Goal: Task Accomplishment & Management: Complete application form

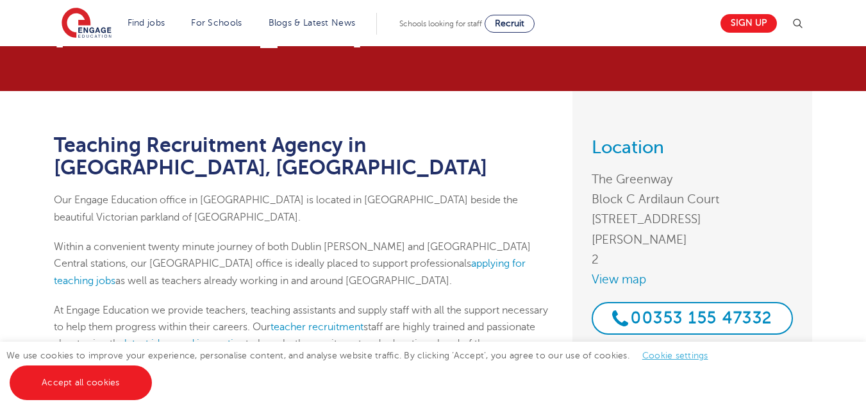
scroll to position [55, 0]
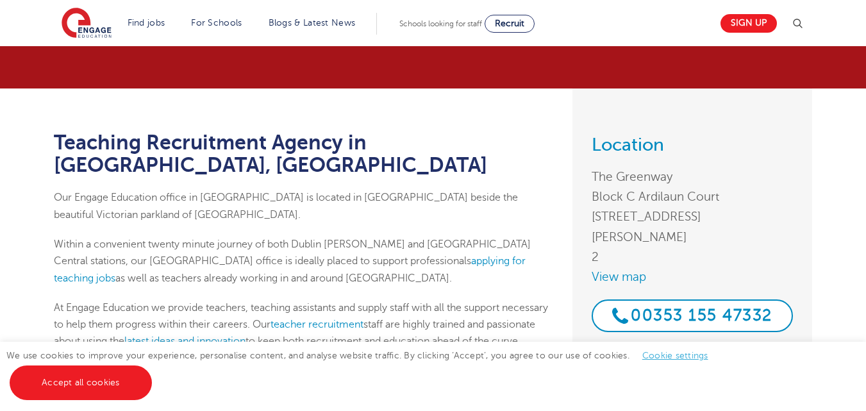
click at [97, 382] on link "Accept all cookies" at bounding box center [81, 382] width 142 height 35
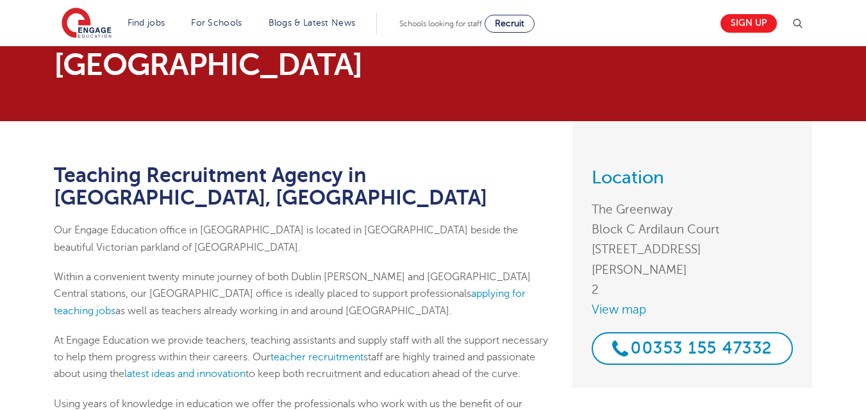
scroll to position [0, 0]
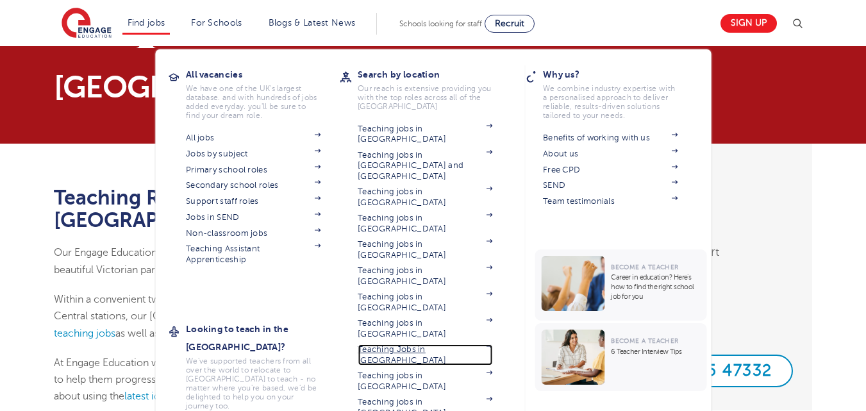
click at [413, 344] on link "Teaching Jobs in [GEOGRAPHIC_DATA]" at bounding box center [425, 354] width 135 height 21
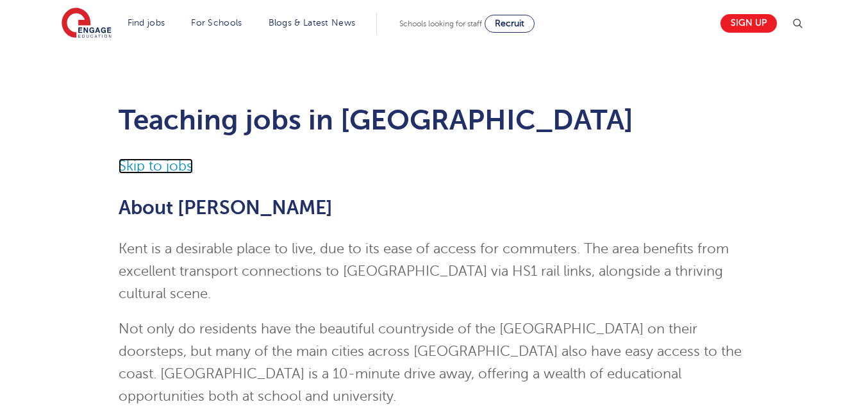
click at [156, 171] on link "Skip to jobs" at bounding box center [156, 165] width 74 height 15
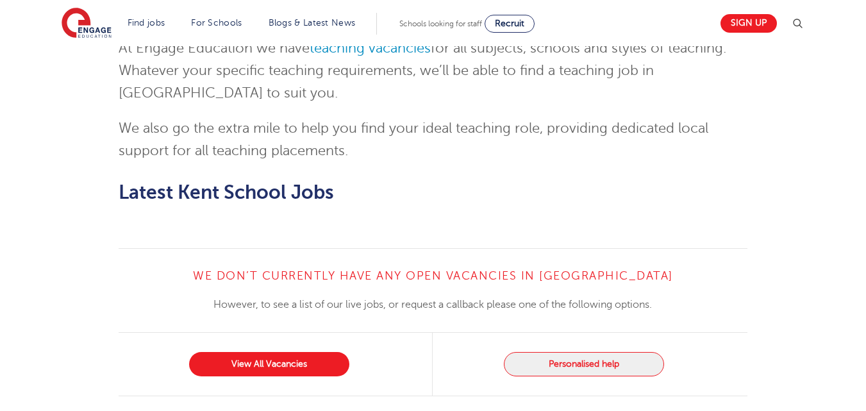
scroll to position [1861, 0]
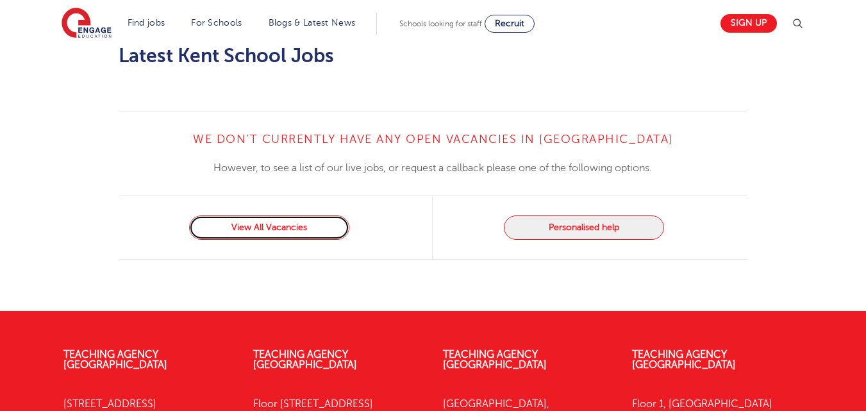
click at [286, 215] on link "View All Vacancies" at bounding box center [269, 227] width 160 height 24
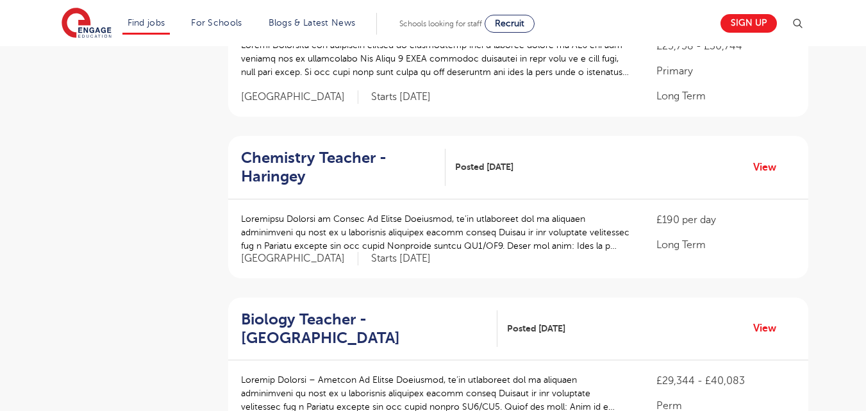
scroll to position [909, 0]
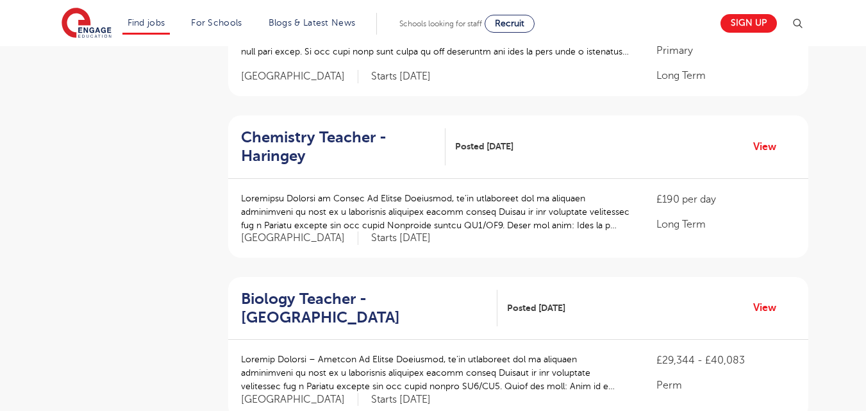
click at [482, 297] on div "Biology Teacher - Enfield Posted 27/08/25 View" at bounding box center [518, 308] width 580 height 63
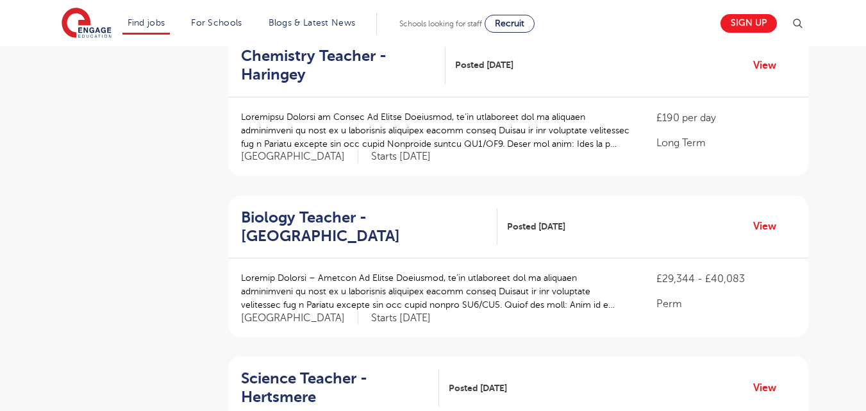
scroll to position [996, 0]
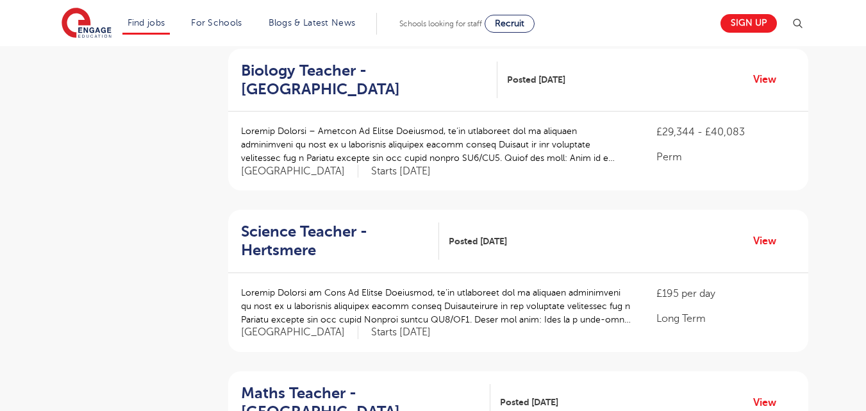
click at [492, 286] on p at bounding box center [436, 306] width 390 height 40
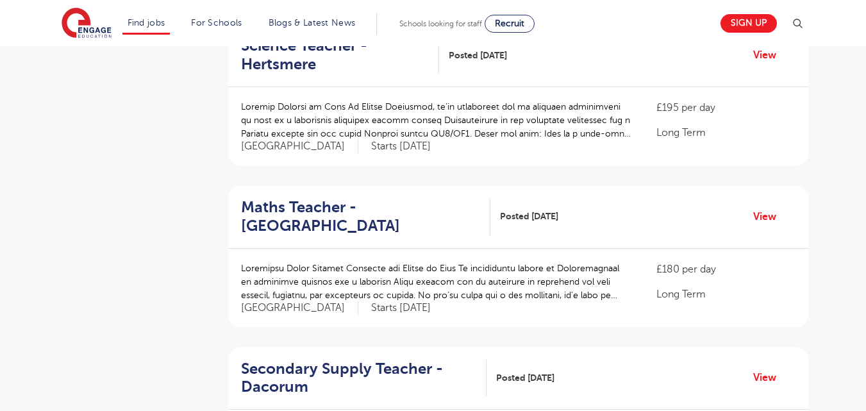
scroll to position [1355, 0]
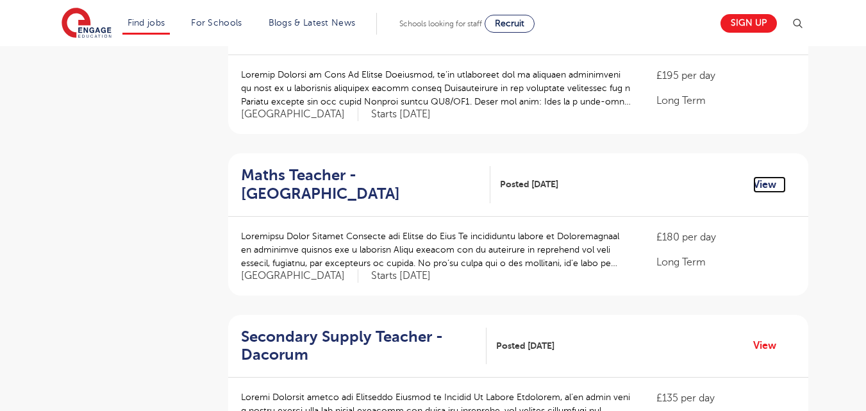
click at [765, 176] on link "View" at bounding box center [769, 184] width 33 height 17
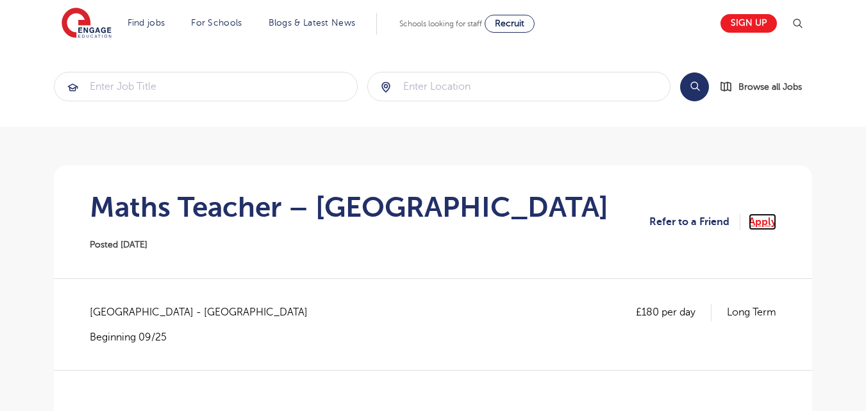
click at [767, 221] on link "Apply" at bounding box center [763, 221] width 28 height 17
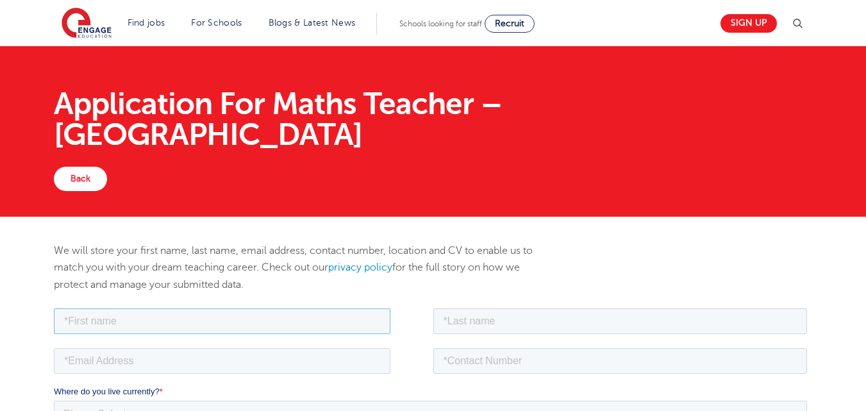
click at [94, 324] on input "text" at bounding box center [222, 321] width 336 height 26
type input "Modie"
type input "mphongolo"
type input "modiejk@yahoo.com"
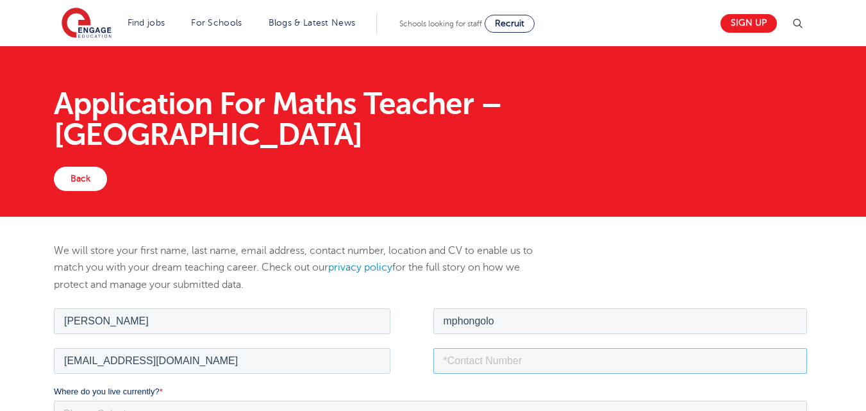
type input "8284584736"
click at [88, 410] on select "Please Select UK Canada Ireland Australia New Zealand Europe USA South Africa J…" at bounding box center [430, 413] width 753 height 26
select select "USA"
click at [54, 400] on select "Please Select UK Canada Ireland Australia New Zealand Europe USA South Africa J…" at bounding box center [430, 413] width 753 height 26
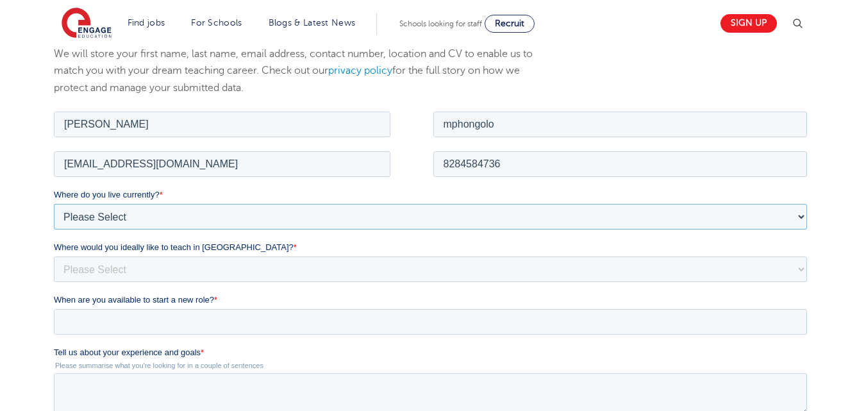
scroll to position [197, 0]
click at [99, 265] on select "Please Select I'm flexible! London Any city in England Greater London/Home Coun…" at bounding box center [430, 268] width 753 height 26
select select "Flexible"
click at [54, 255] on select "Please Select I'm flexible! London Any city in England Greater London/Home Coun…" at bounding box center [430, 268] width 753 height 26
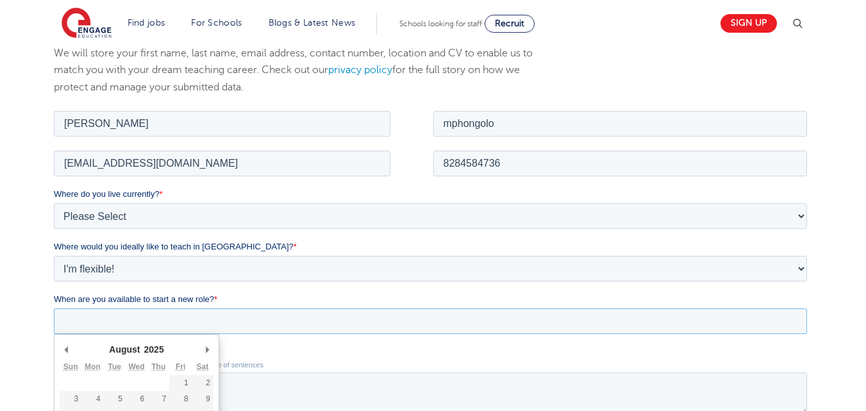
click at [80, 326] on input "When are you available to start a new role? *" at bounding box center [430, 321] width 753 height 26
type div "2025-09-01"
type input "2025/09/01"
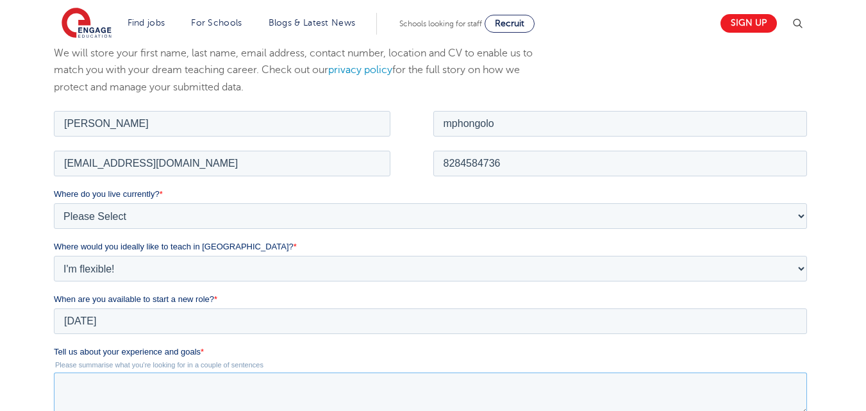
click at [70, 386] on textarea "Tell us about your experience and goals *" at bounding box center [430, 393] width 753 height 42
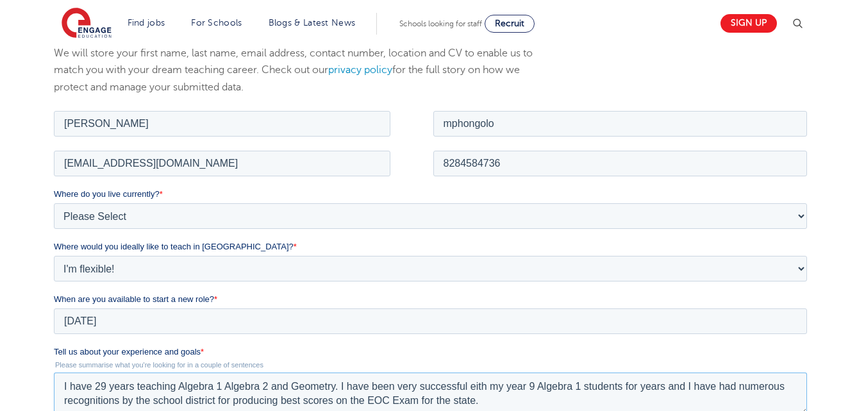
click at [477, 388] on textarea "I have 29 years teaching Algebra 1 Algebra 2 and Geometry. I have been very suc…" at bounding box center [430, 393] width 753 height 42
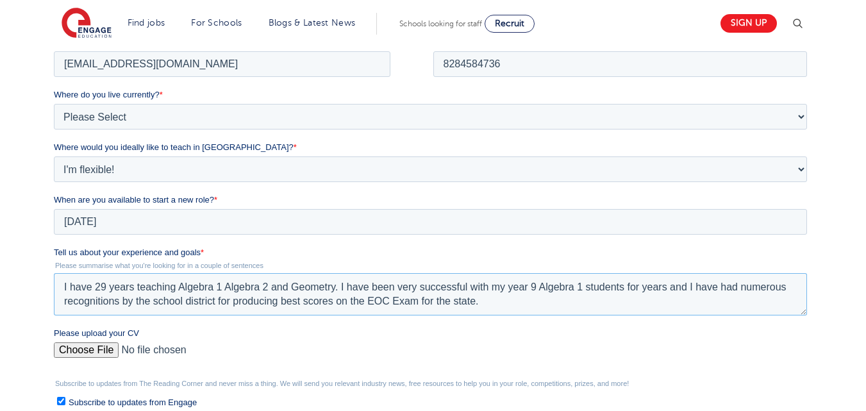
scroll to position [361, 0]
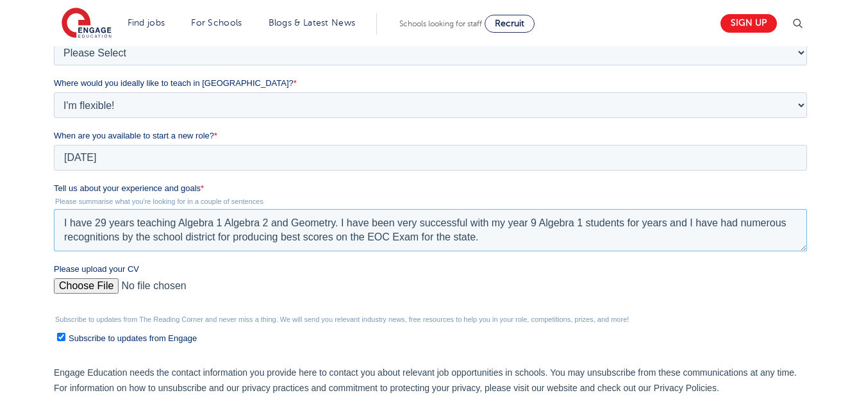
type textarea "I have 29 years teaching Algebra 1 Algebra 2 and Geometry. I have been very suc…"
click at [103, 290] on input "Please upload your CV" at bounding box center [430, 291] width 753 height 26
type input "C:\fakepath\UK RESUME.rtf"
click at [317, 261] on fieldset "Tell us about your experience and goals * Please summarise what you're looking …" at bounding box center [433, 222] width 758 height 81
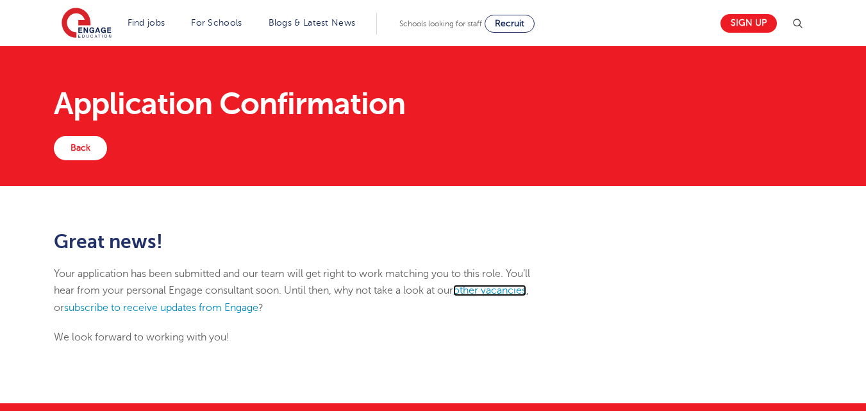
click at [497, 291] on link "other vacancies" at bounding box center [489, 291] width 73 height 12
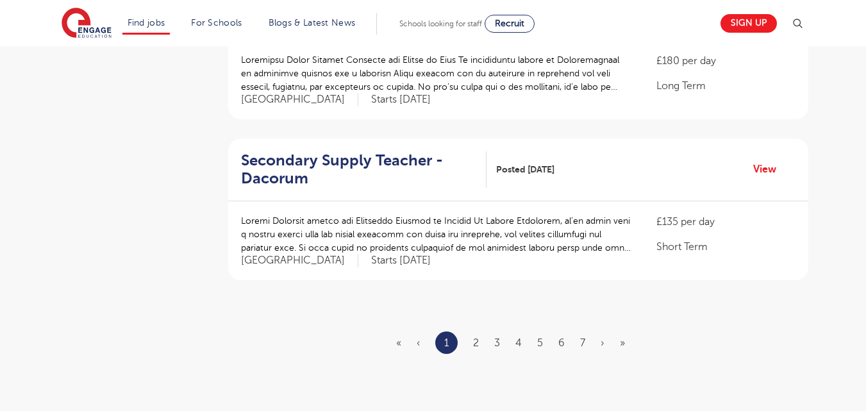
scroll to position [1542, 0]
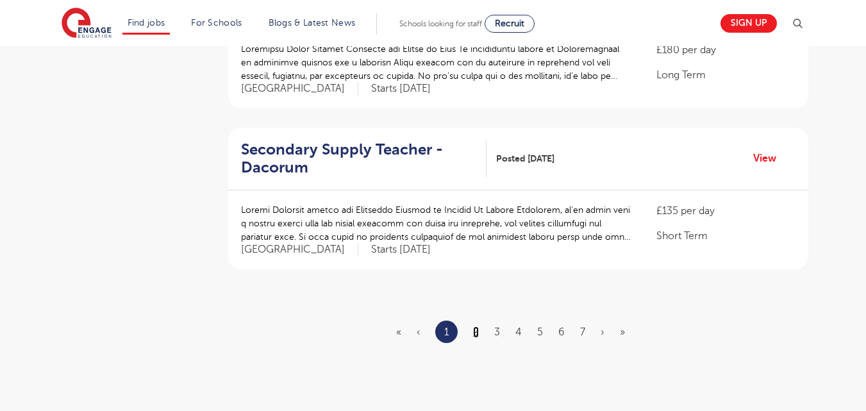
click at [475, 326] on link "2" at bounding box center [476, 332] width 6 height 12
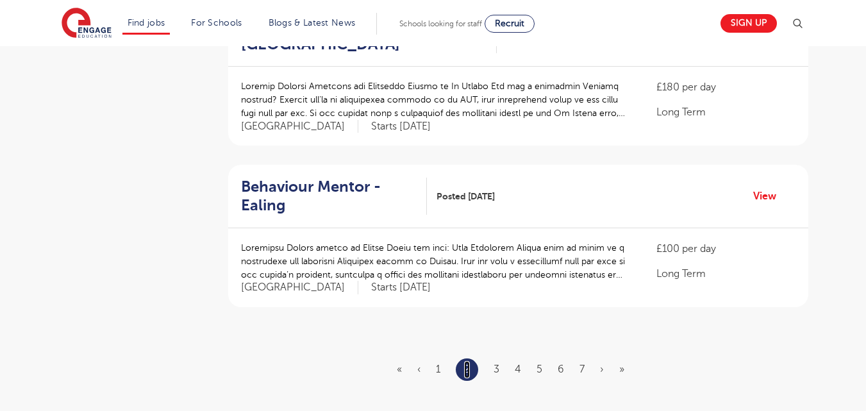
scroll to position [1473, 0]
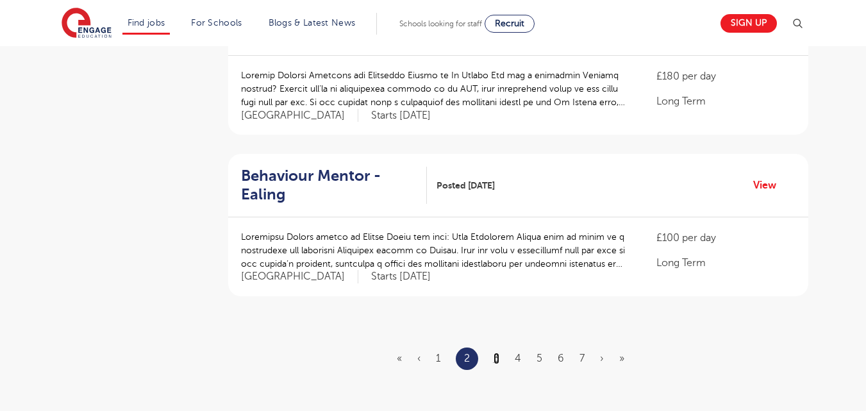
click at [495, 352] on link "3" at bounding box center [496, 358] width 6 height 12
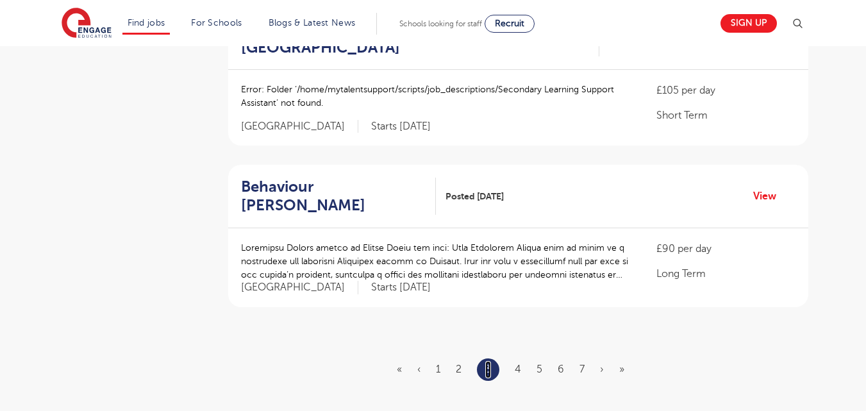
scroll to position [1498, 0]
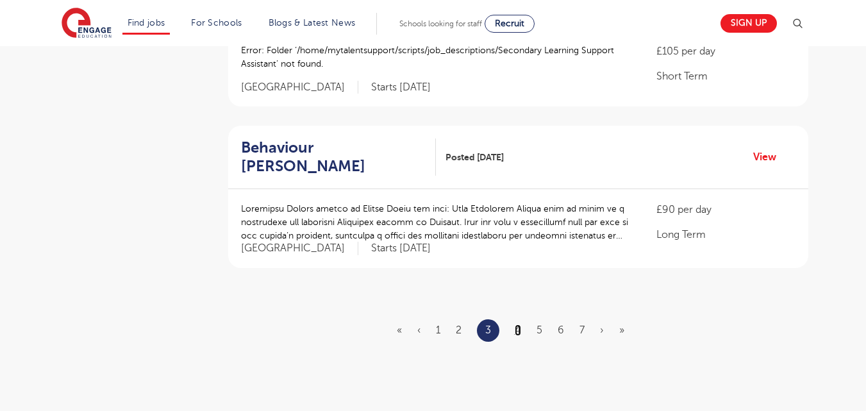
click at [518, 324] on link "4" at bounding box center [518, 330] width 6 height 12
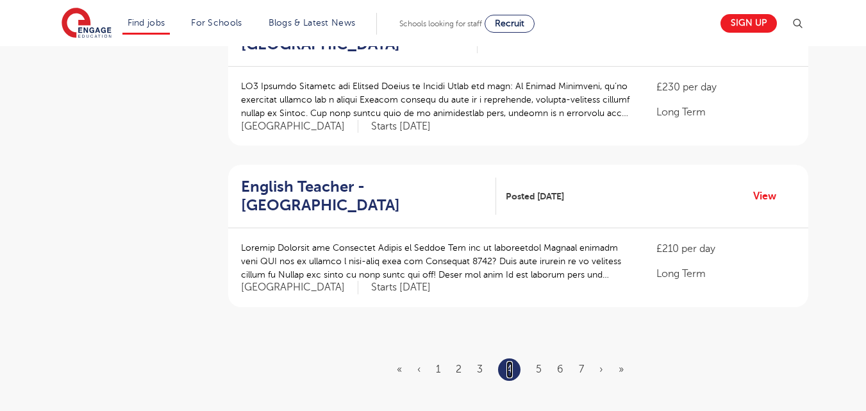
scroll to position [1517, 0]
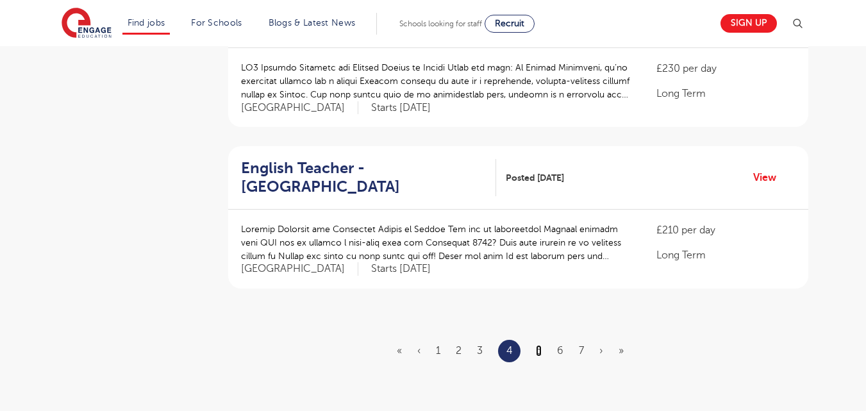
click at [539, 345] on link "5" at bounding box center [539, 351] width 6 height 12
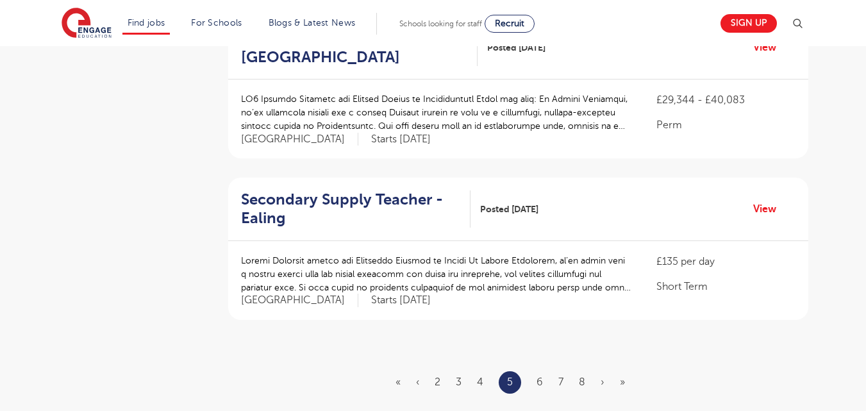
scroll to position [1475, 0]
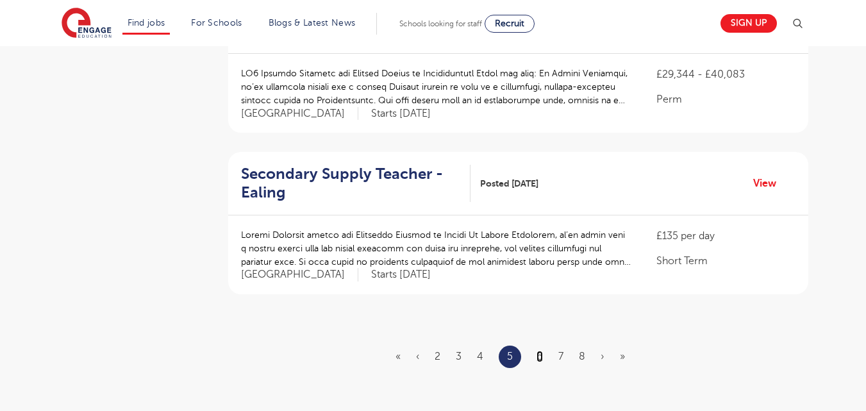
click at [541, 351] on link "6" at bounding box center [539, 357] width 6 height 12
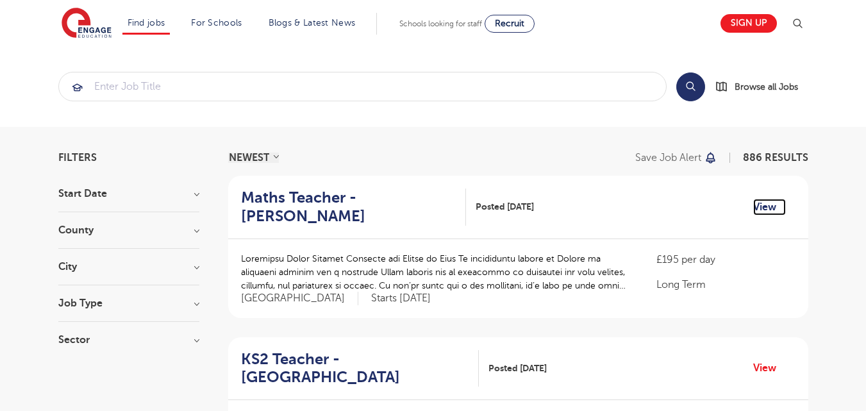
click at [760, 210] on link "View" at bounding box center [769, 207] width 33 height 17
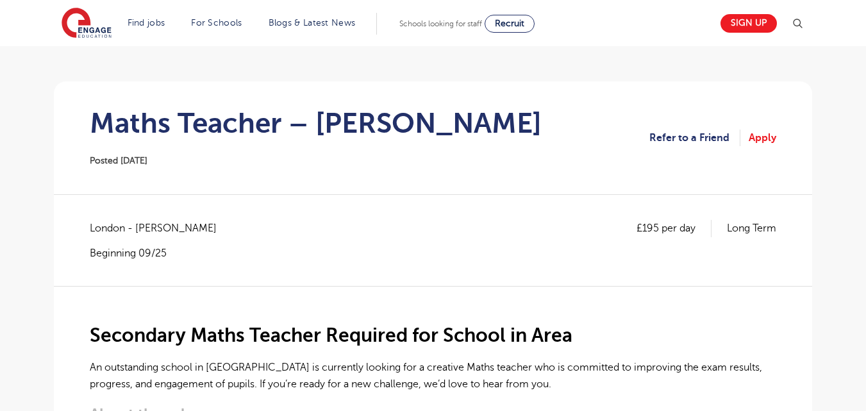
scroll to position [79, 0]
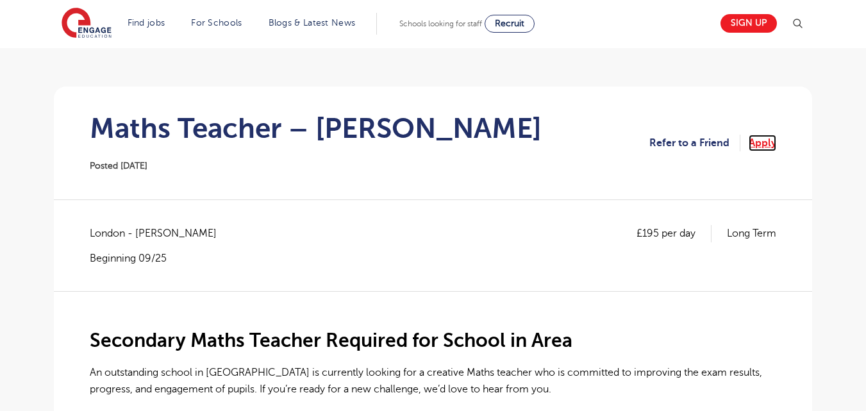
click at [771, 147] on link "Apply" at bounding box center [763, 143] width 28 height 17
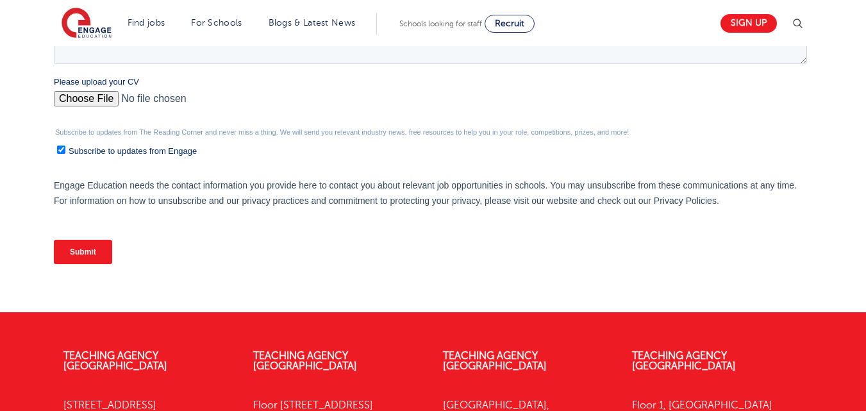
scroll to position [467, 0]
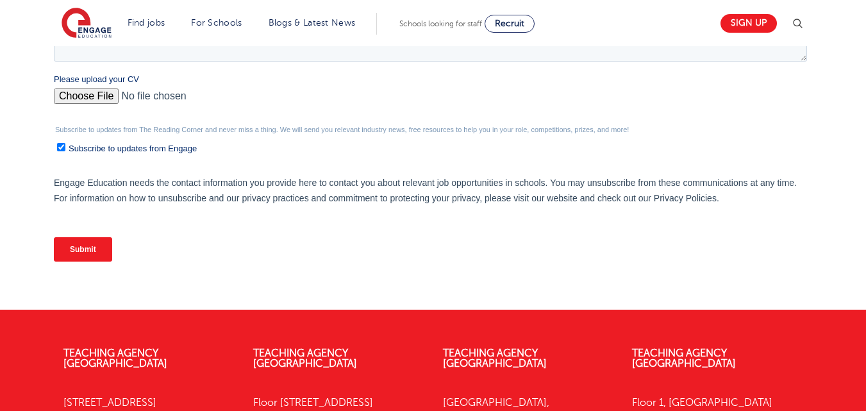
click at [810, 238] on div "Submit" at bounding box center [433, 249] width 758 height 46
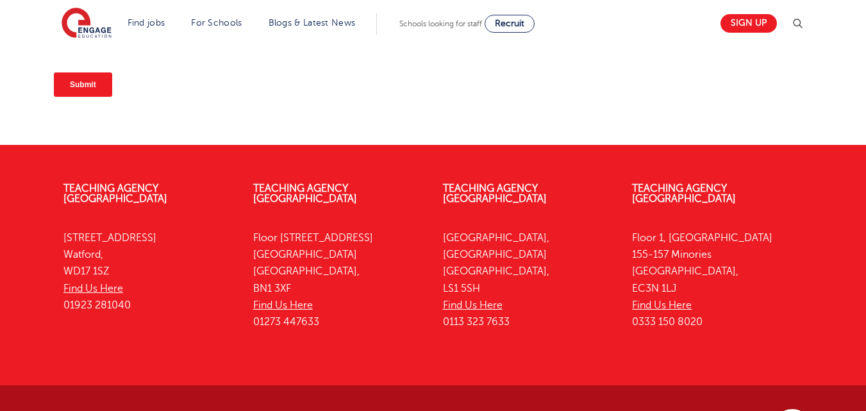
scroll to position [683, 0]
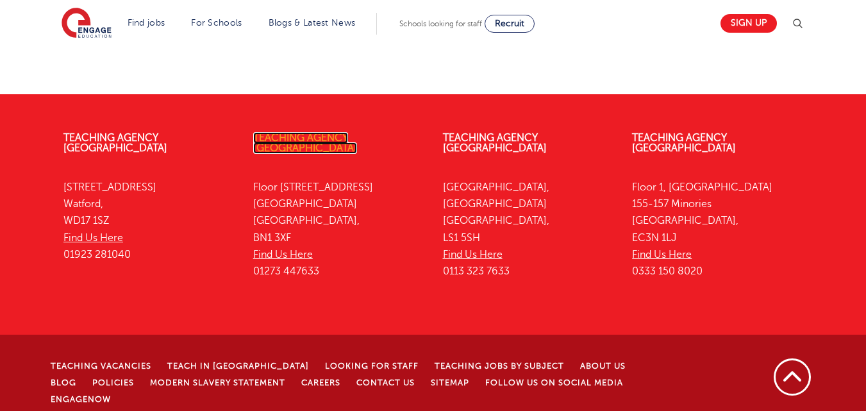
click at [350, 135] on link "Teaching Agency [GEOGRAPHIC_DATA]" at bounding box center [305, 143] width 104 height 22
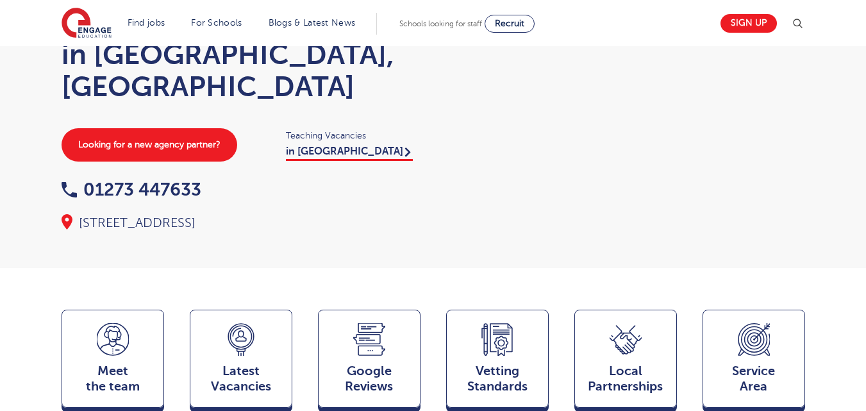
scroll to position [115, 0]
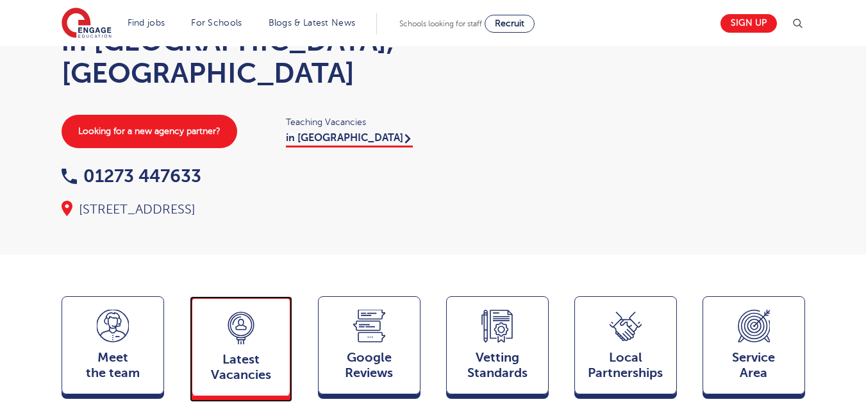
click at [263, 352] on span "Latest Vacancies" at bounding box center [241, 367] width 85 height 31
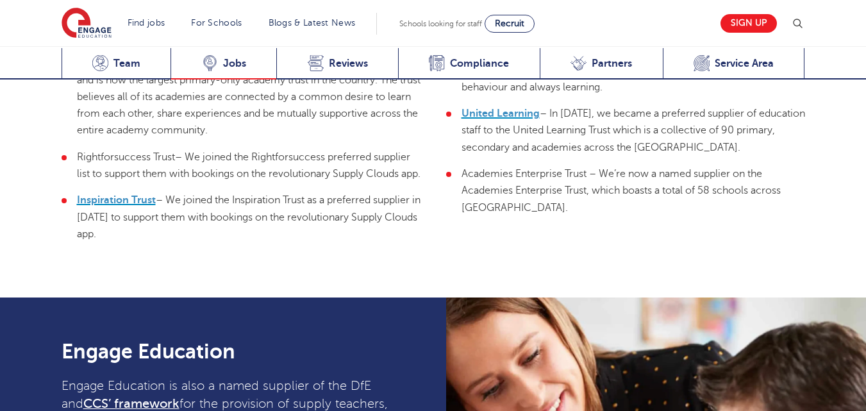
scroll to position [3348, 0]
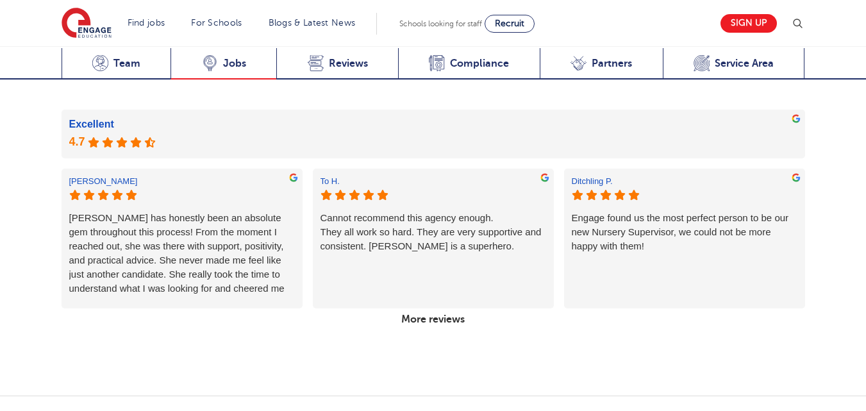
click at [240, 66] on span "Jobs" at bounding box center [234, 63] width 23 height 13
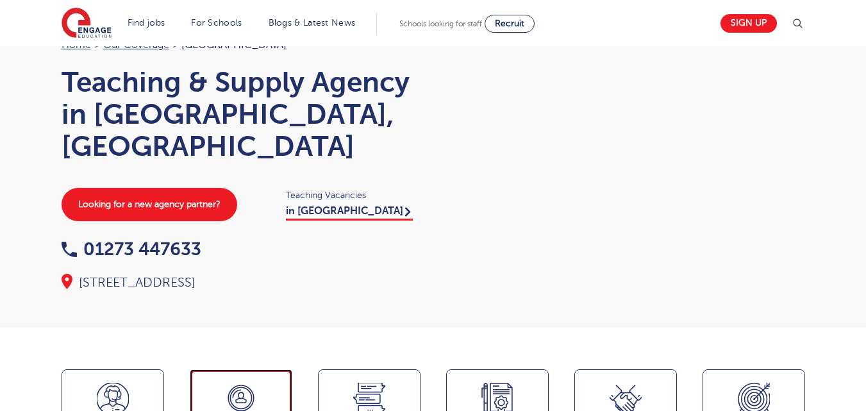
scroll to position [0, 0]
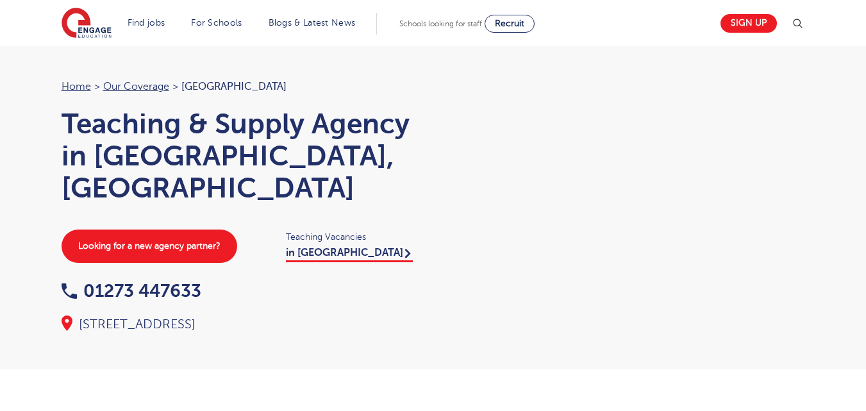
click at [320, 229] on span "Teaching Vacancies" at bounding box center [353, 236] width 135 height 15
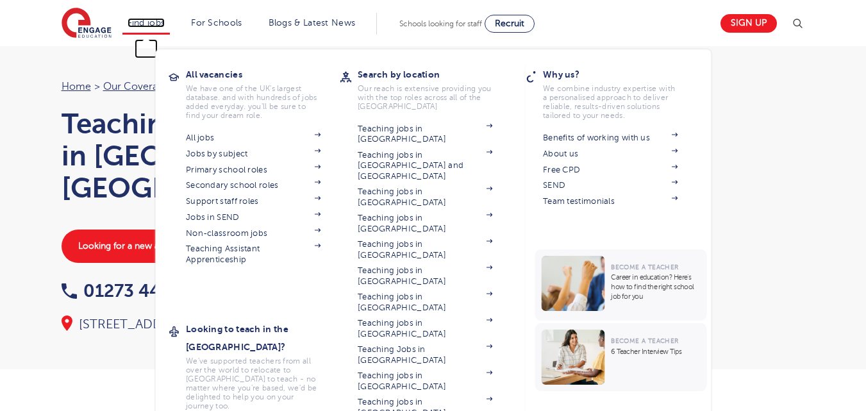
click at [162, 21] on link "Find jobs" at bounding box center [147, 23] width 38 height 10
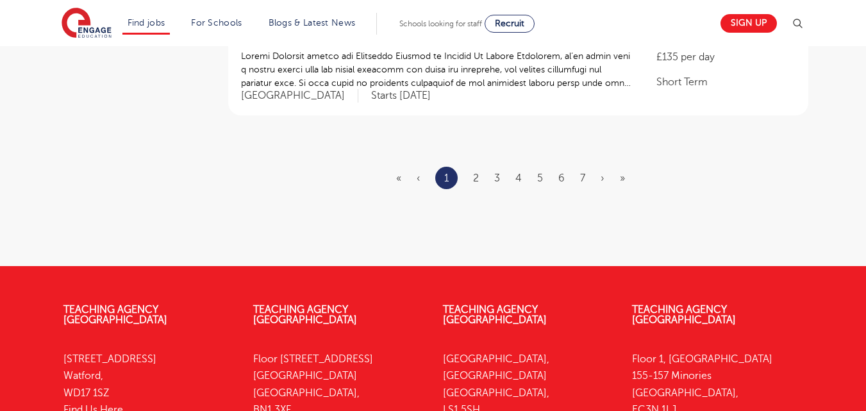
scroll to position [1700, 0]
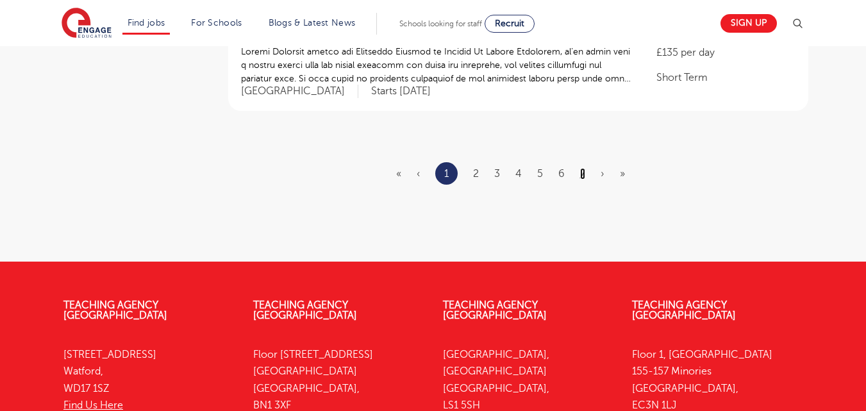
click at [582, 168] on link "7" at bounding box center [582, 174] width 5 height 12
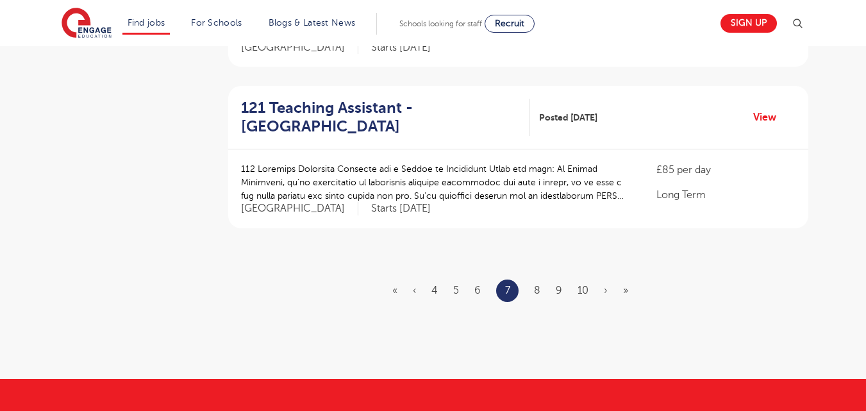
scroll to position [1595, 0]
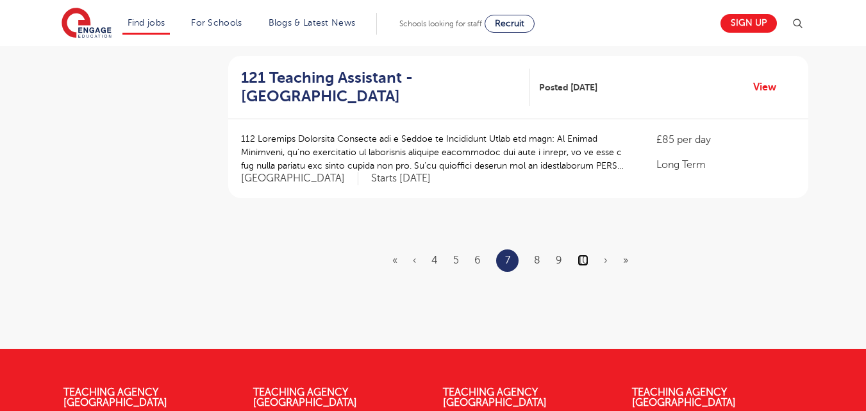
click at [583, 254] on link "10" at bounding box center [582, 260] width 11 height 12
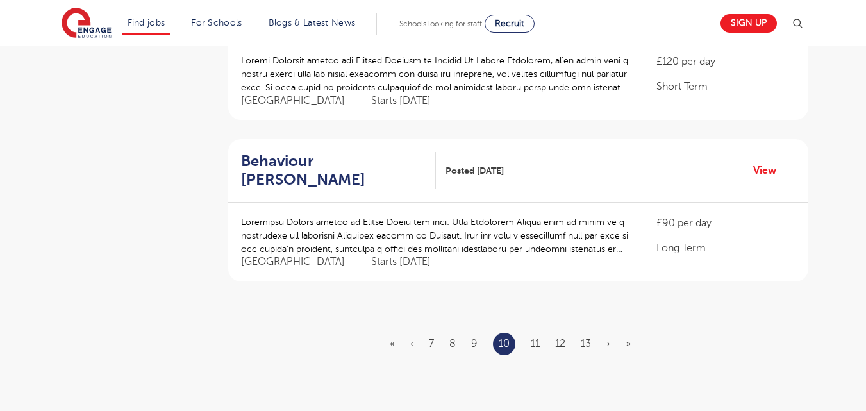
scroll to position [1555, 0]
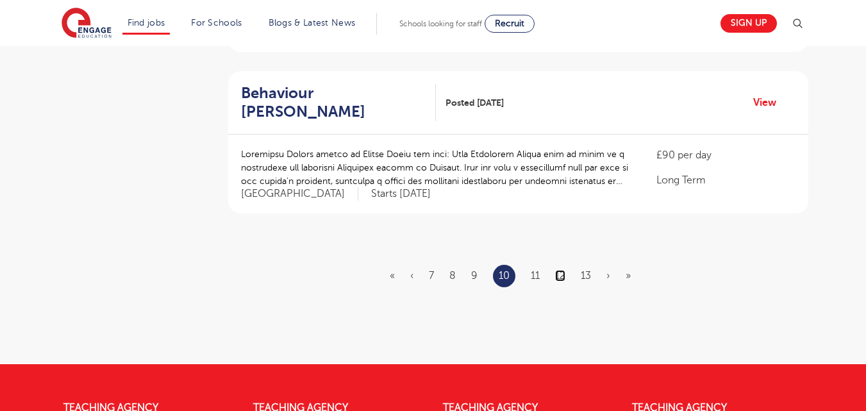
click at [561, 270] on link "12" at bounding box center [560, 276] width 10 height 12
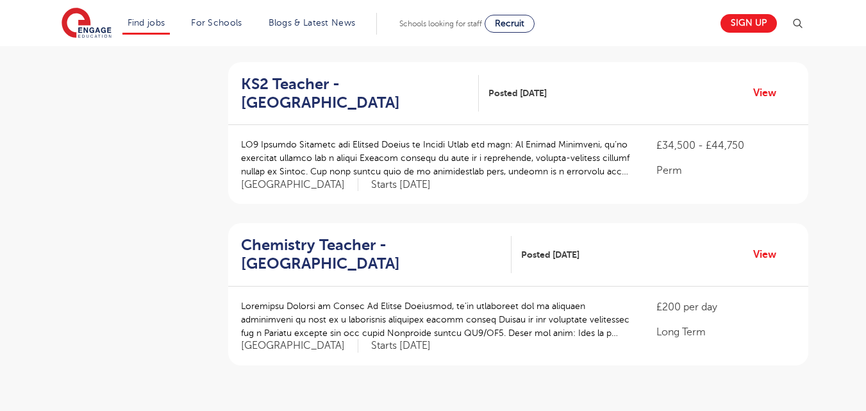
scroll to position [1407, 0]
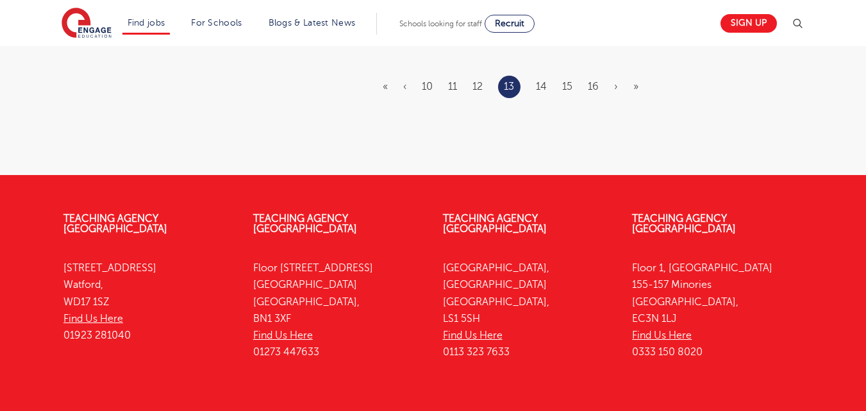
scroll to position [1807, 0]
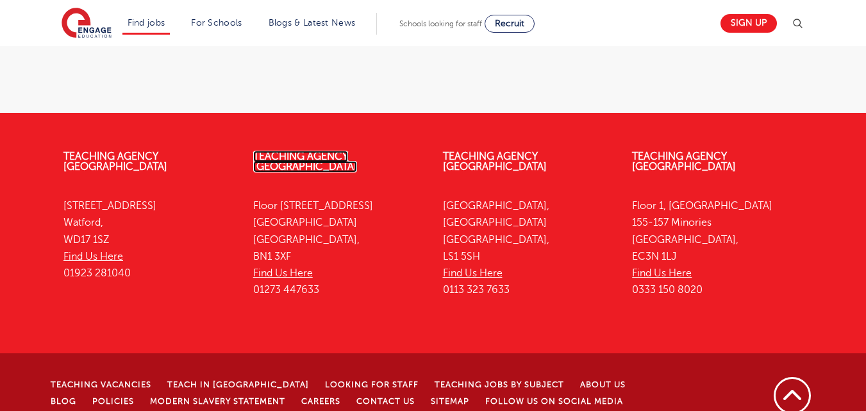
click at [350, 151] on link "Teaching Agency [GEOGRAPHIC_DATA]" at bounding box center [305, 162] width 104 height 22
